Goal: Find specific page/section: Find specific page/section

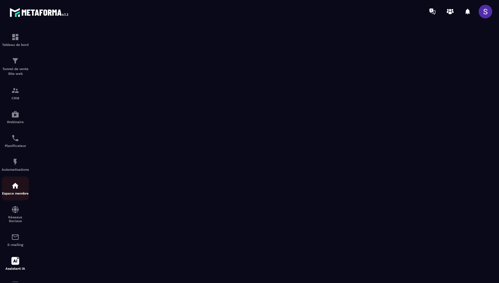
click at [14, 189] on img at bounding box center [15, 185] width 8 height 8
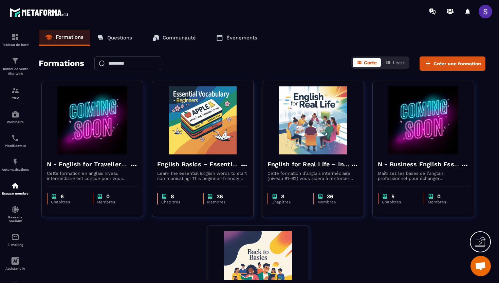
click at [118, 34] on link "Questions" at bounding box center [114, 38] width 49 height 16
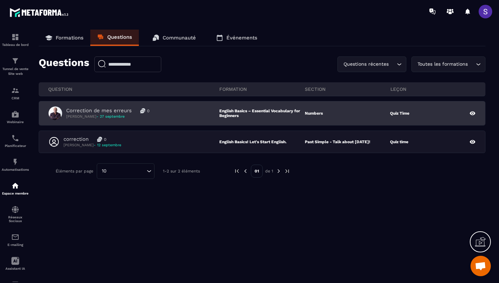
click at [124, 114] on span "- 27 septembre" at bounding box center [110, 116] width 28 height 4
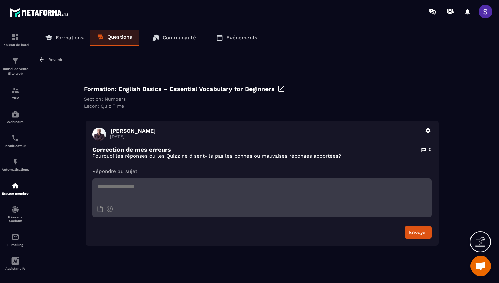
click at [41, 58] on icon at bounding box center [42, 59] width 4 height 4
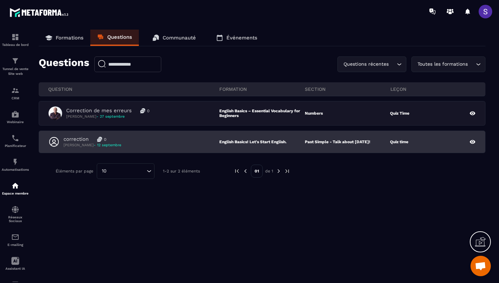
click at [81, 141] on p "correction" at bounding box center [76, 139] width 25 height 6
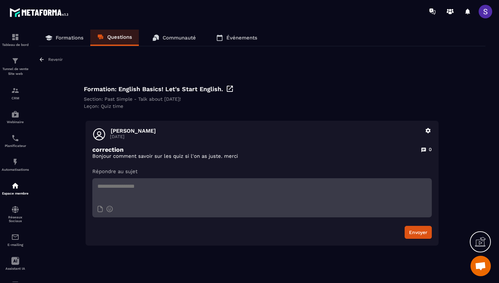
click at [43, 58] on icon at bounding box center [42, 59] width 6 height 6
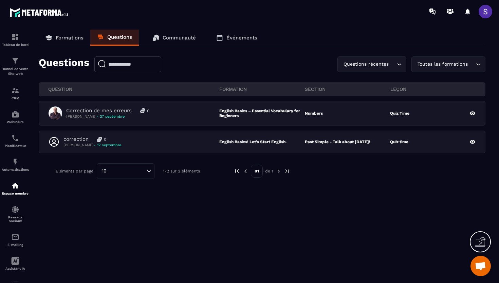
click at [184, 43] on link "Communauté" at bounding box center [174, 38] width 57 height 16
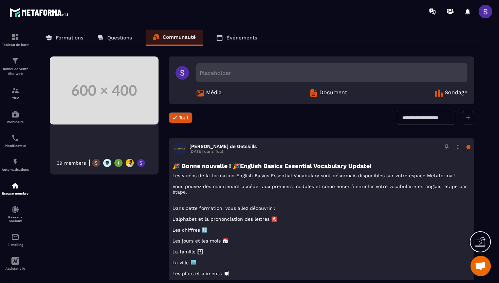
click at [235, 40] on p "Événements" at bounding box center [242, 38] width 31 height 6
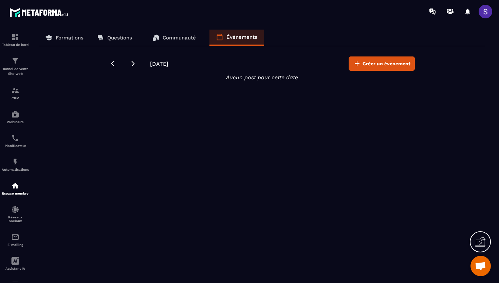
click at [123, 36] on p "Questions" at bounding box center [119, 38] width 25 height 6
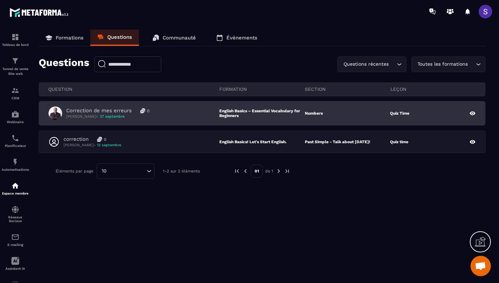
click at [109, 112] on p "Correction de mes erreurs" at bounding box center [99, 110] width 66 height 6
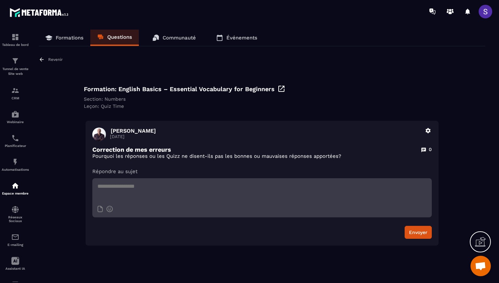
click at [42, 60] on icon at bounding box center [42, 59] width 6 height 6
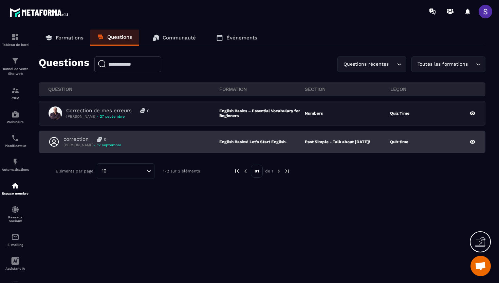
click at [71, 141] on p "correction" at bounding box center [76, 139] width 25 height 6
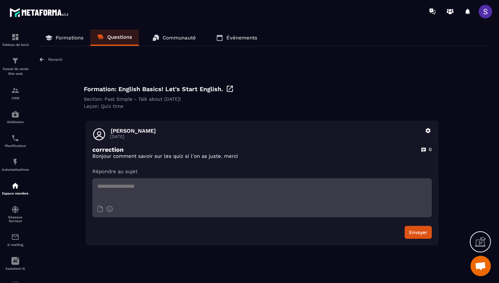
click at [40, 57] on icon at bounding box center [42, 59] width 6 height 6
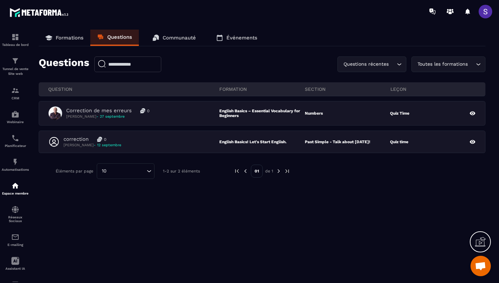
click at [56, 39] on p "Formations" at bounding box center [70, 38] width 28 height 6
